Goal: Navigation & Orientation: Find specific page/section

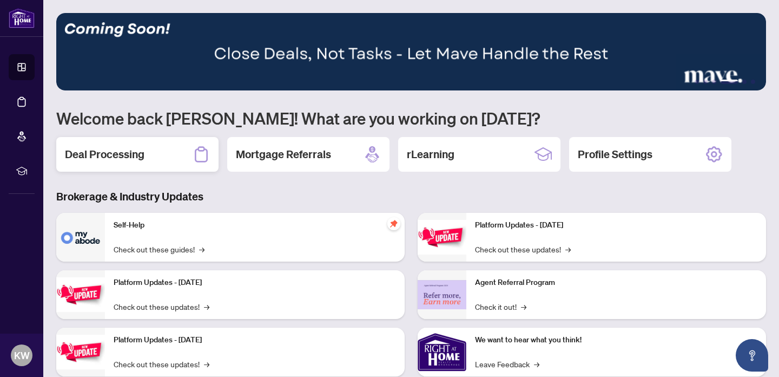
click at [140, 153] on h2 "Deal Processing" at bounding box center [105, 154] width 80 height 15
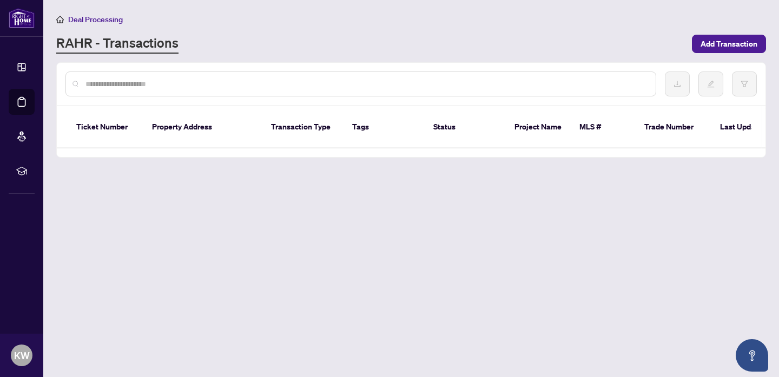
click at [99, 44] on link "RAHR - Transactions" at bounding box center [117, 43] width 122 height 19
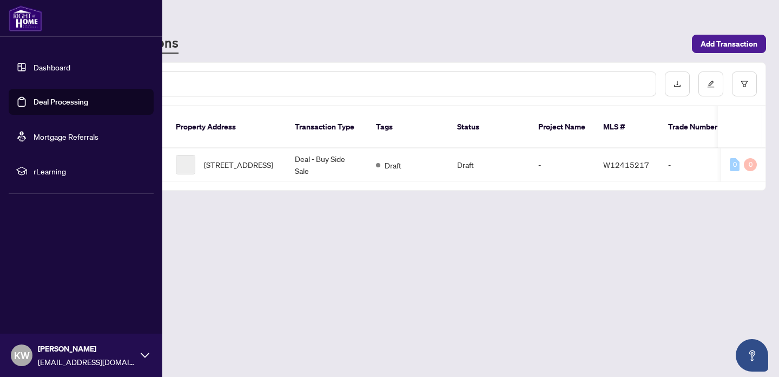
click at [24, 18] on img at bounding box center [26, 18] width 34 height 26
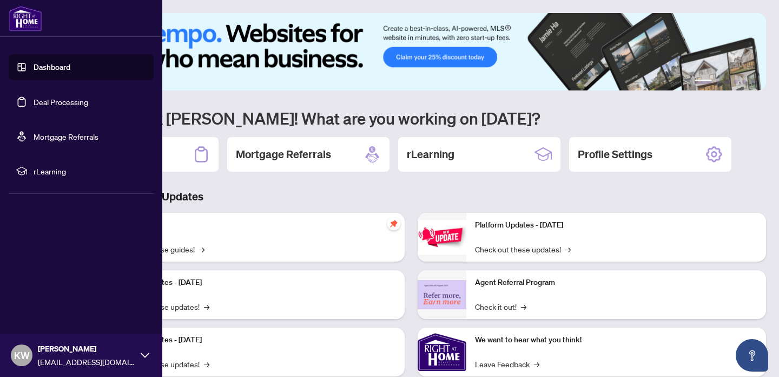
click at [62, 62] on link "Dashboard" at bounding box center [52, 67] width 37 height 10
click at [54, 173] on span "rLearning" at bounding box center [90, 171] width 113 height 12
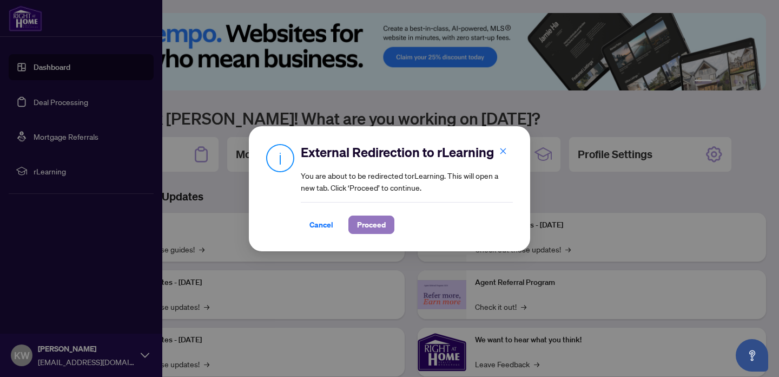
click at [368, 224] on span "Proceed" at bounding box center [371, 224] width 29 height 17
